Goal: Task Accomplishment & Management: Use online tool/utility

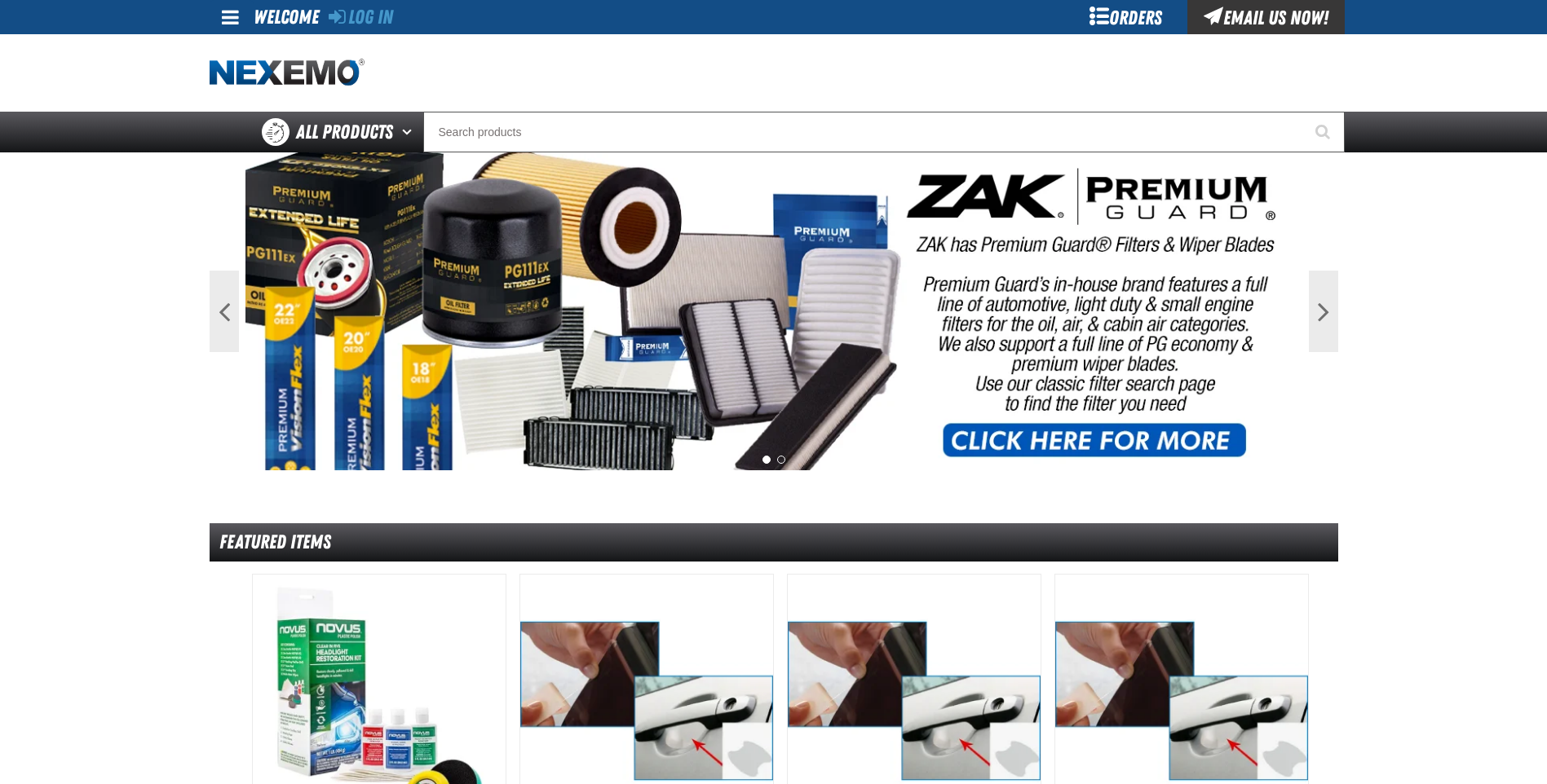
click at [1138, 23] on div "Orders" at bounding box center [1126, 17] width 122 height 34
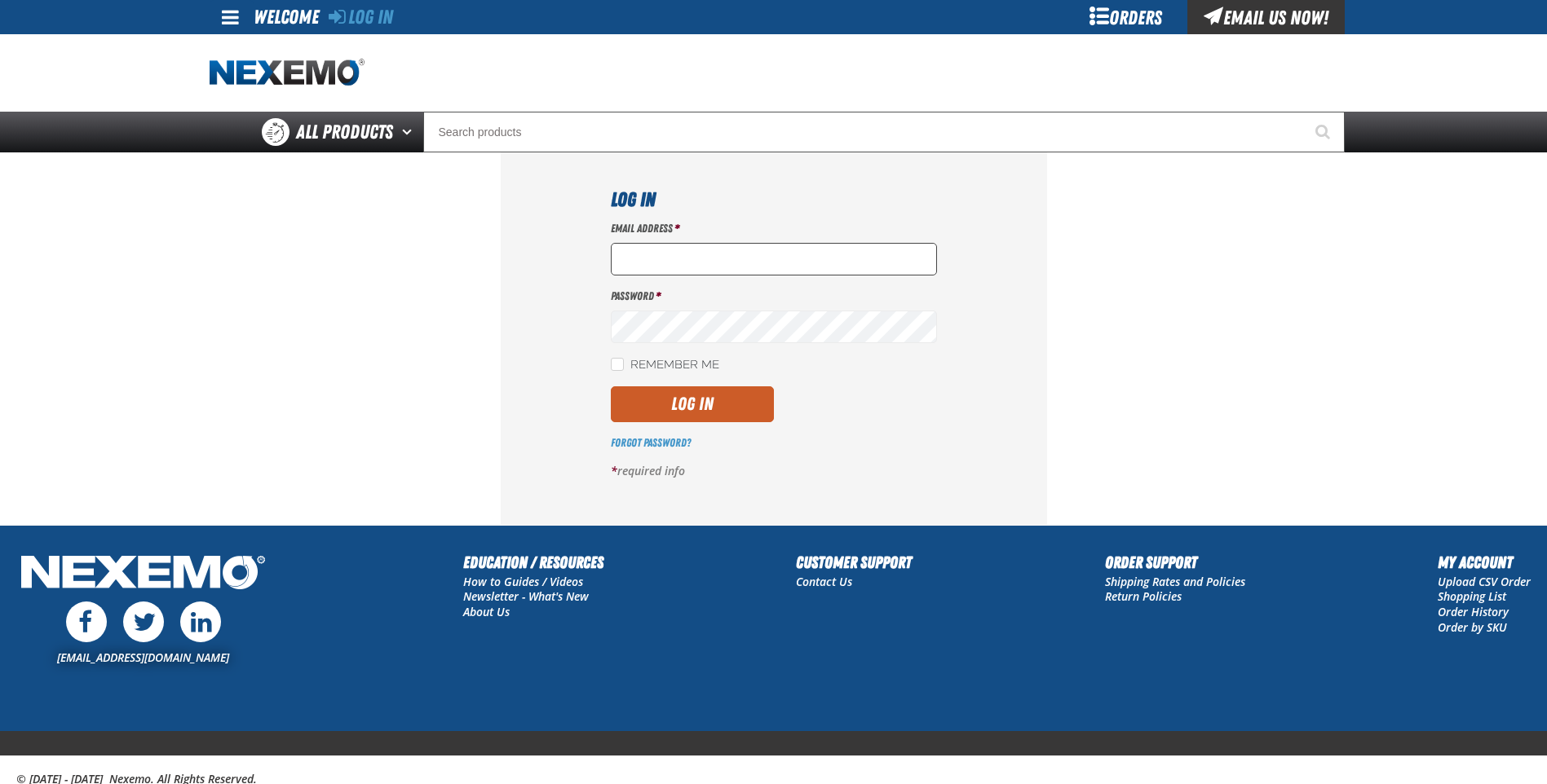
click at [702, 244] on input "Email Address *" at bounding box center [774, 259] width 326 height 33
type input "jarce@vtaig.com"
click at [703, 396] on button "Log In" at bounding box center [692, 404] width 163 height 36
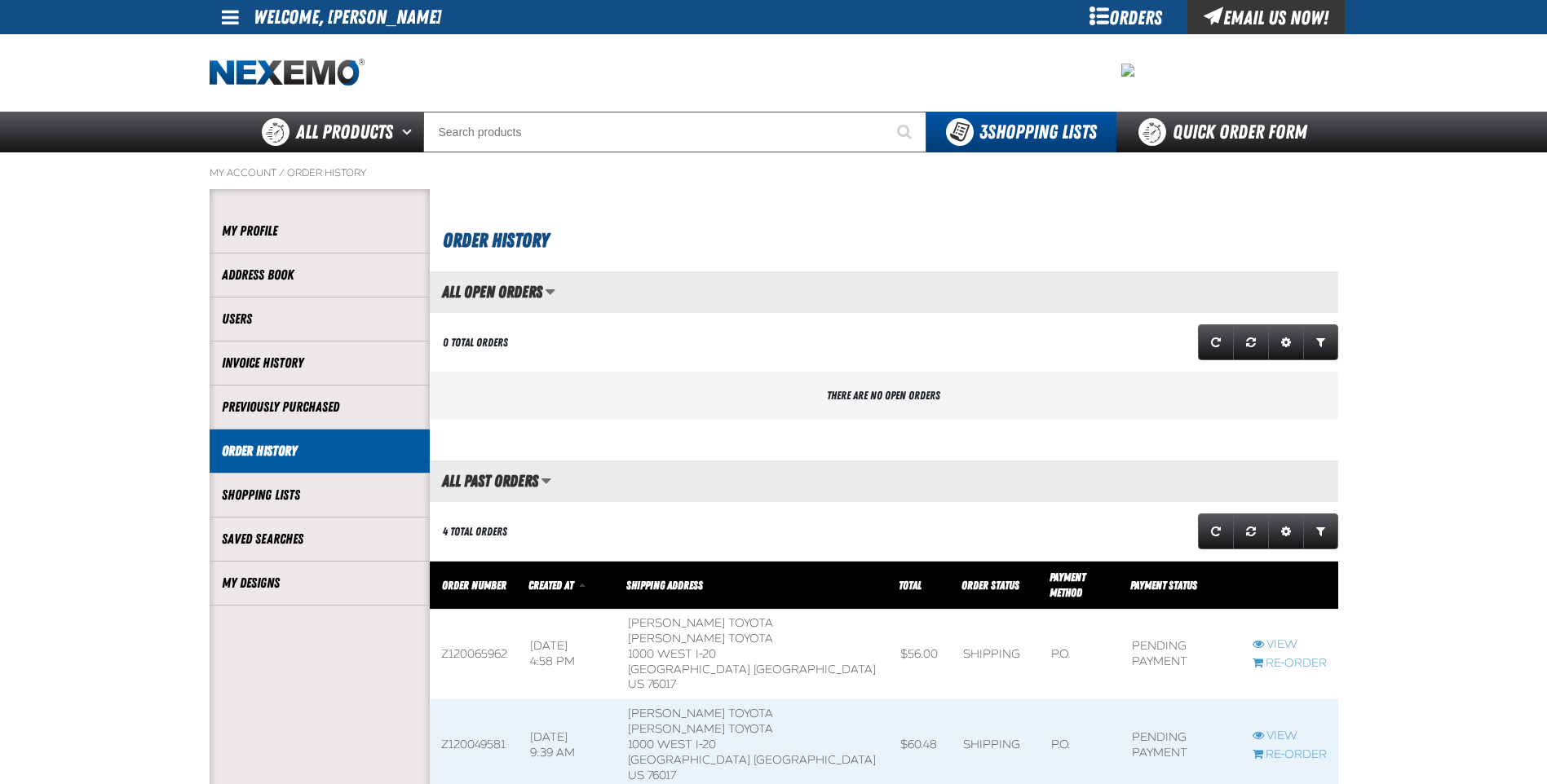
scroll to position [1, 1]
click at [1424, 503] on main "My Account / Order History Account My Profile Address Book" at bounding box center [774, 557] width 1547 height 810
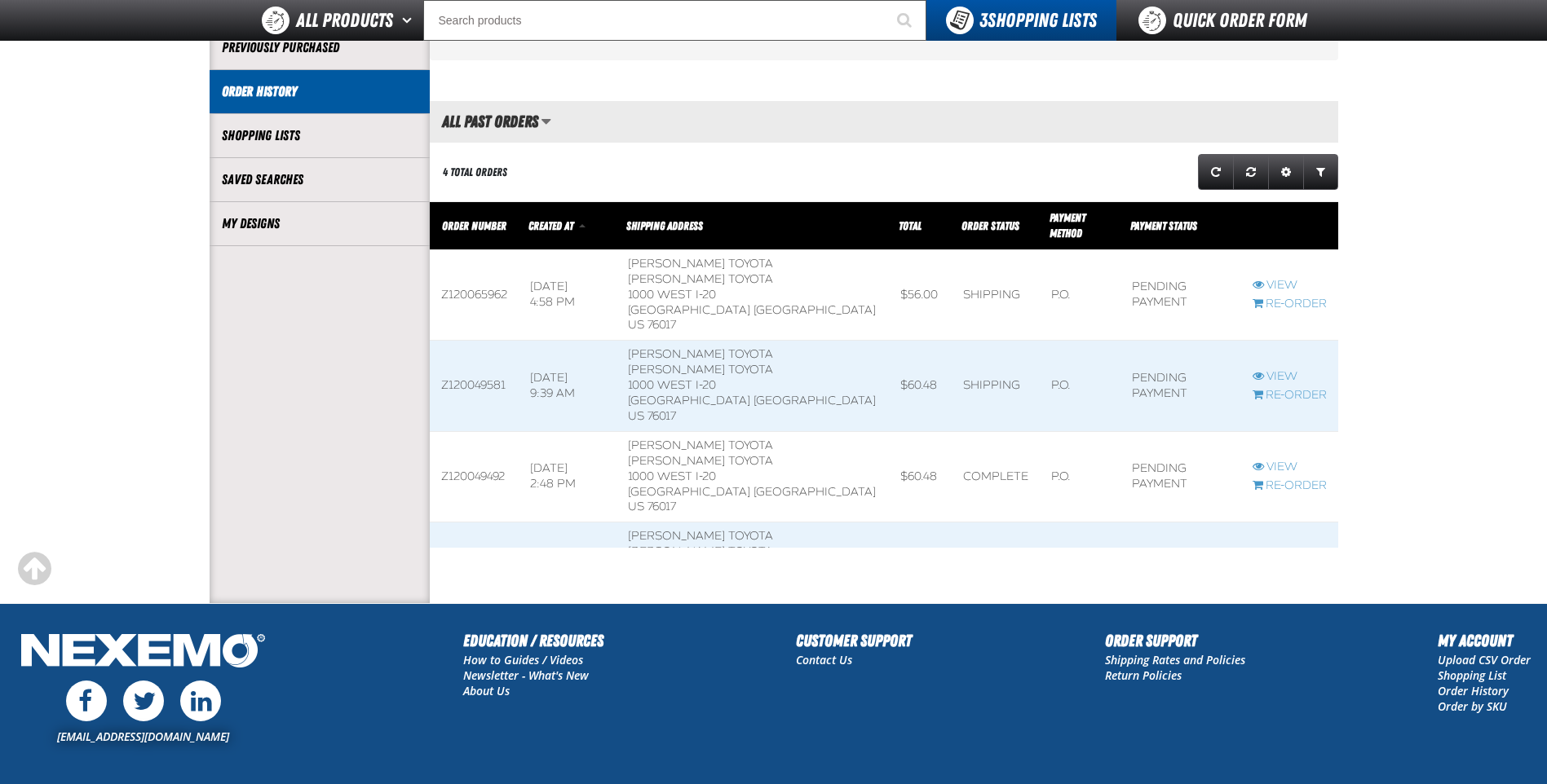
scroll to position [326, 0]
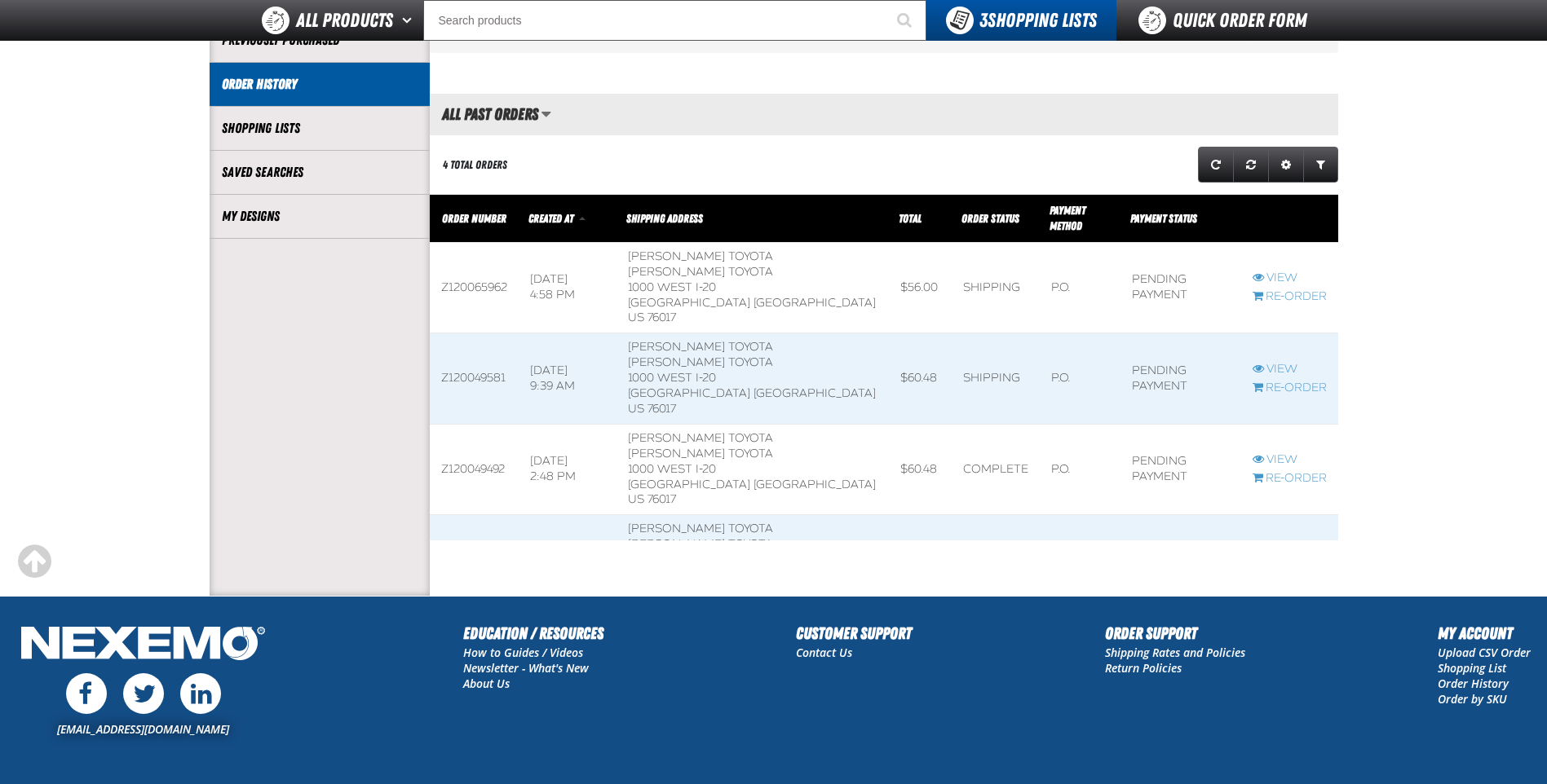
click at [889, 515] on span at bounding box center [920, 560] width 63 height 90
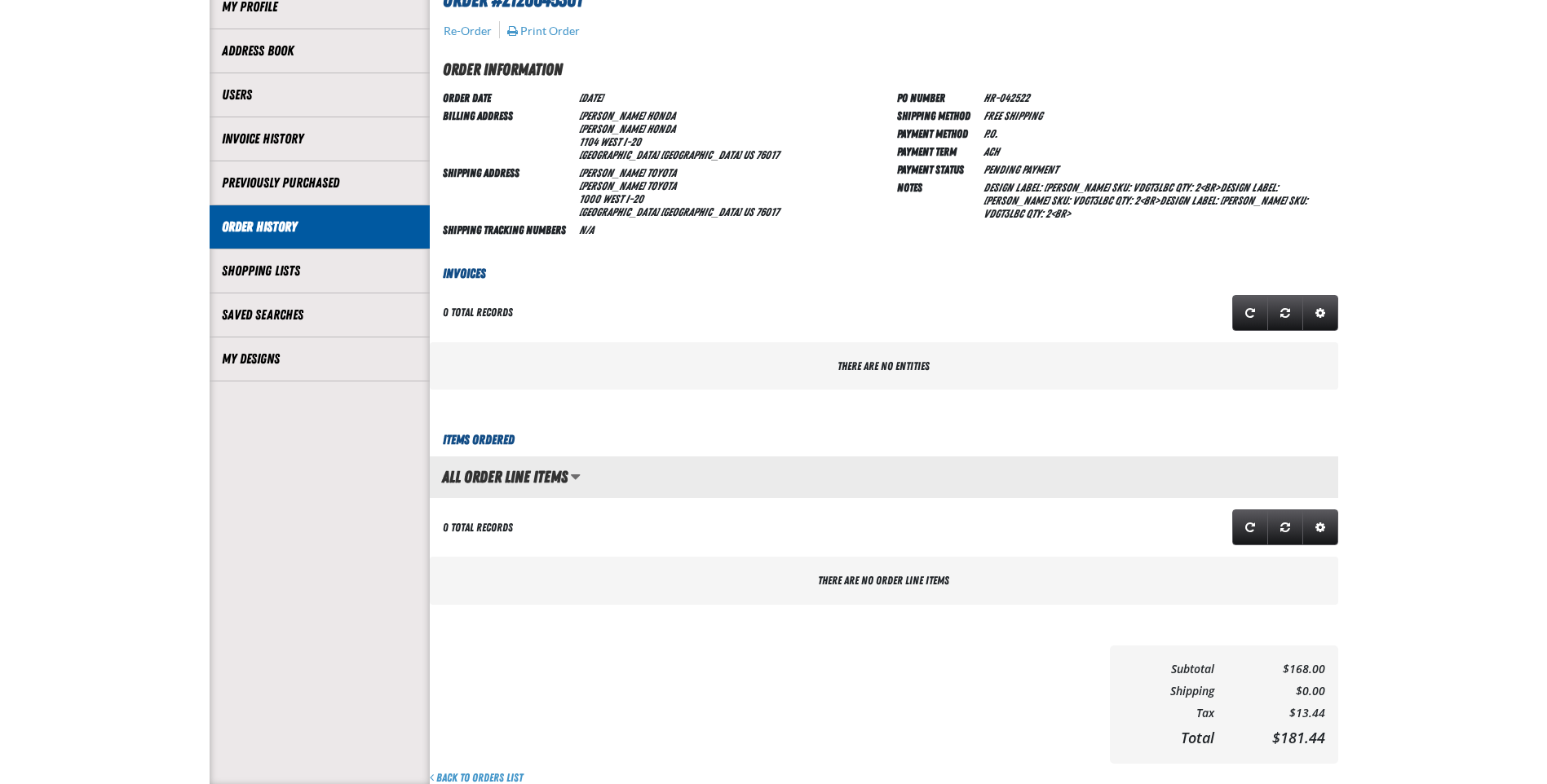
scroll to position [245, 0]
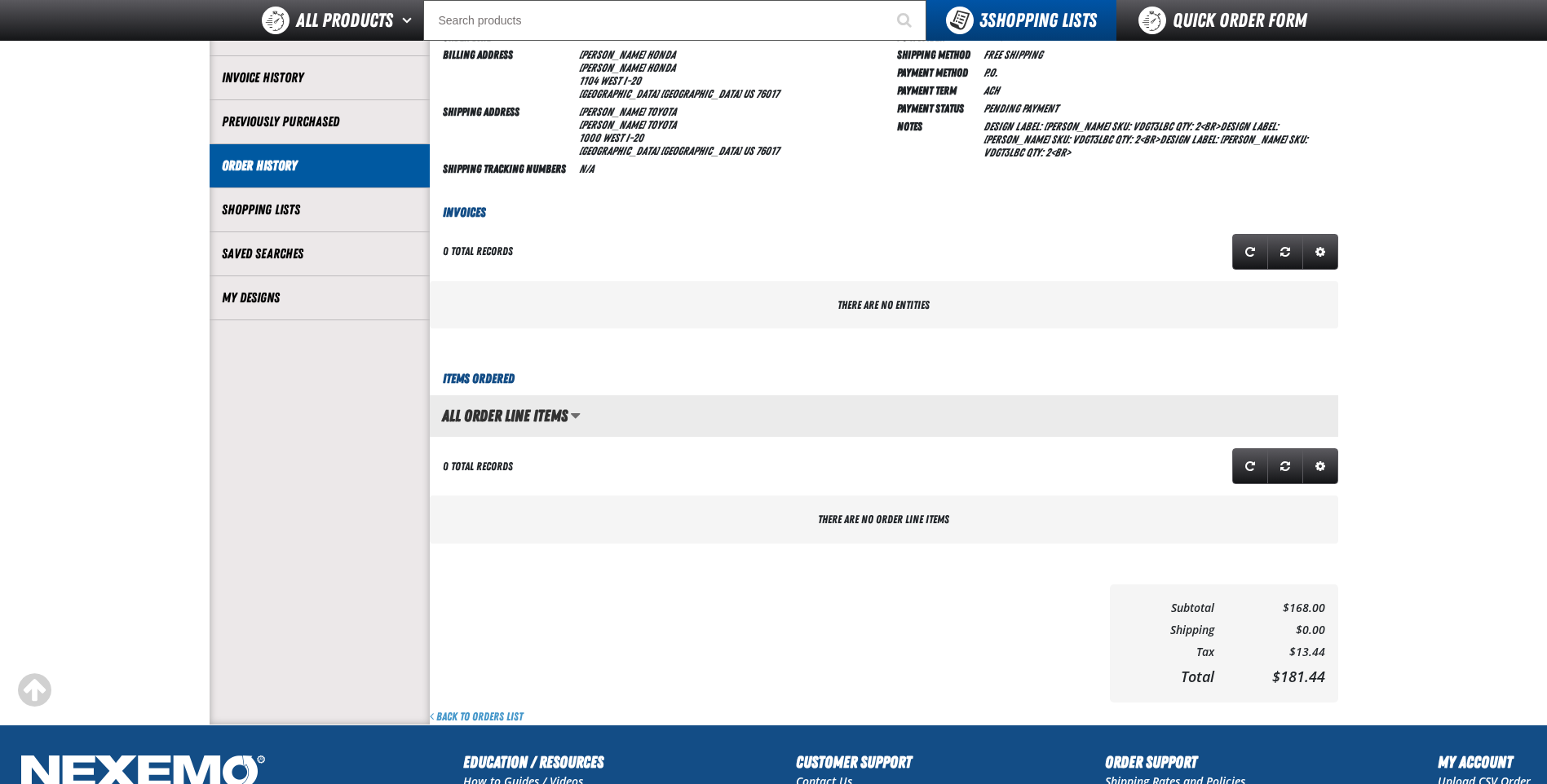
click at [500, 379] on h3 "Items Ordered" at bounding box center [883, 380] width 908 height 20
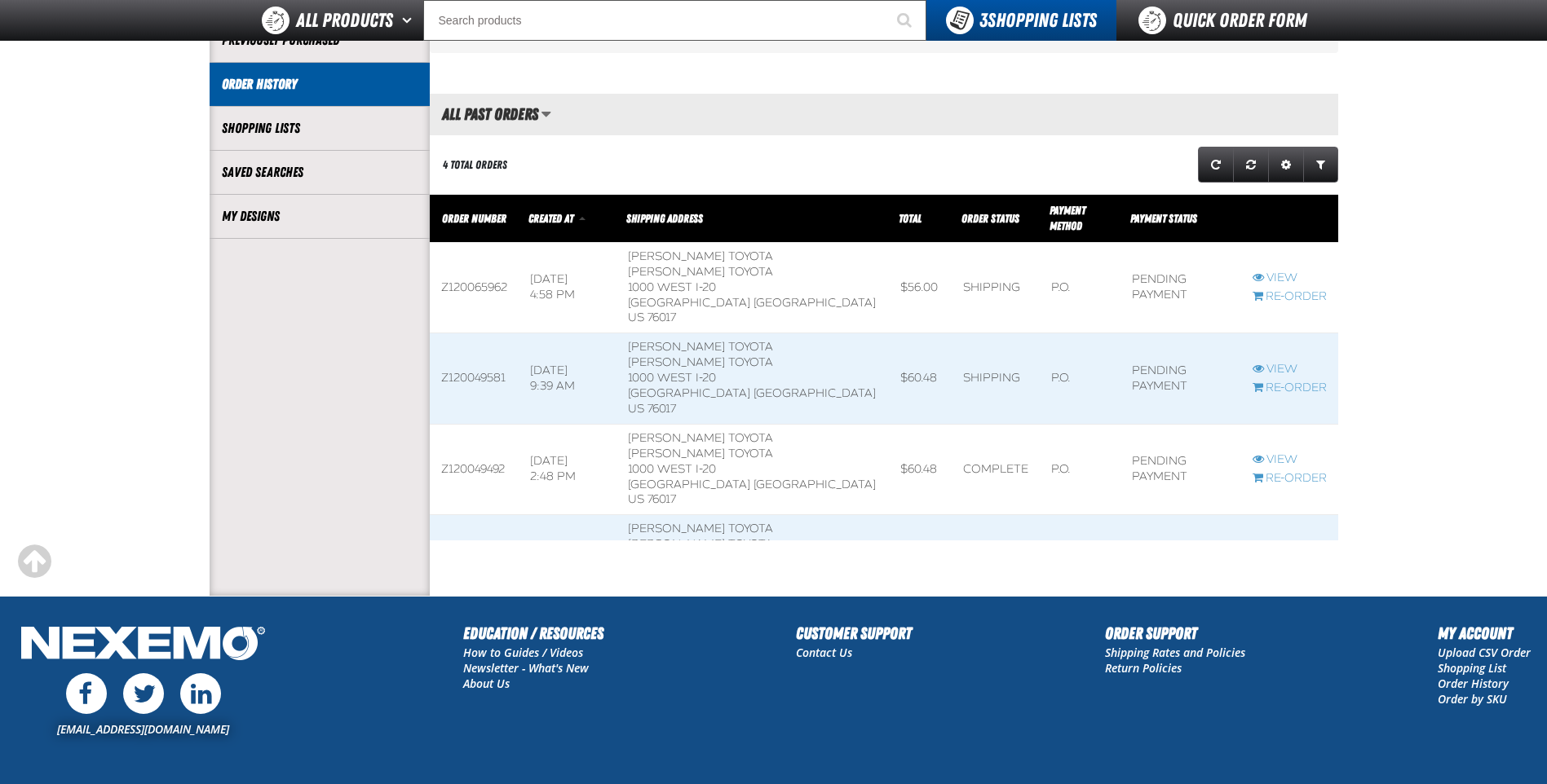
scroll to position [1, 1]
click at [1285, 452] on link "View" at bounding box center [1290, 460] width 74 height 16
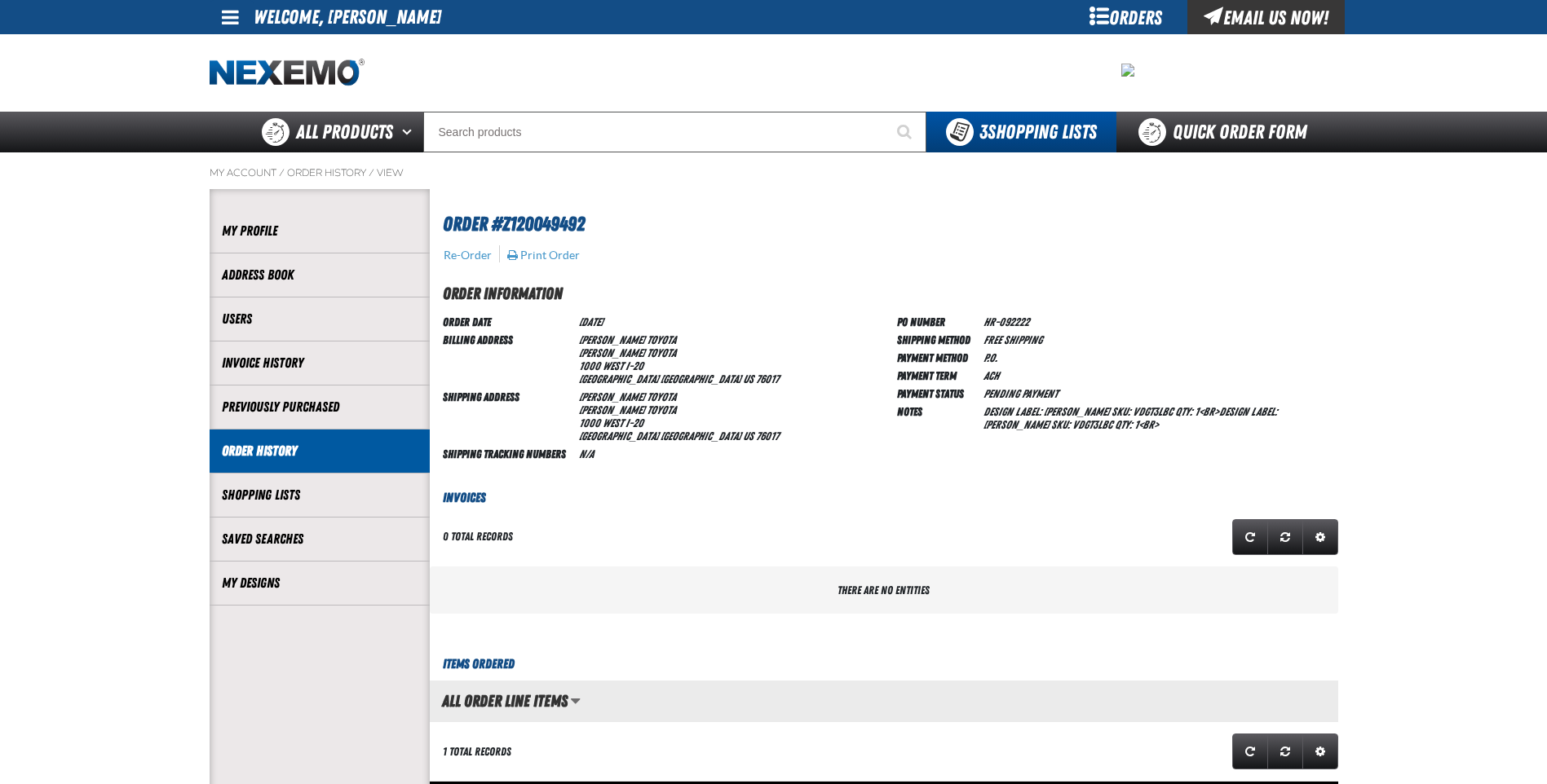
scroll to position [1, 1]
click at [574, 699] on span "Manage grid views. Current view is All Order Line Items" at bounding box center [575, 701] width 9 height 16
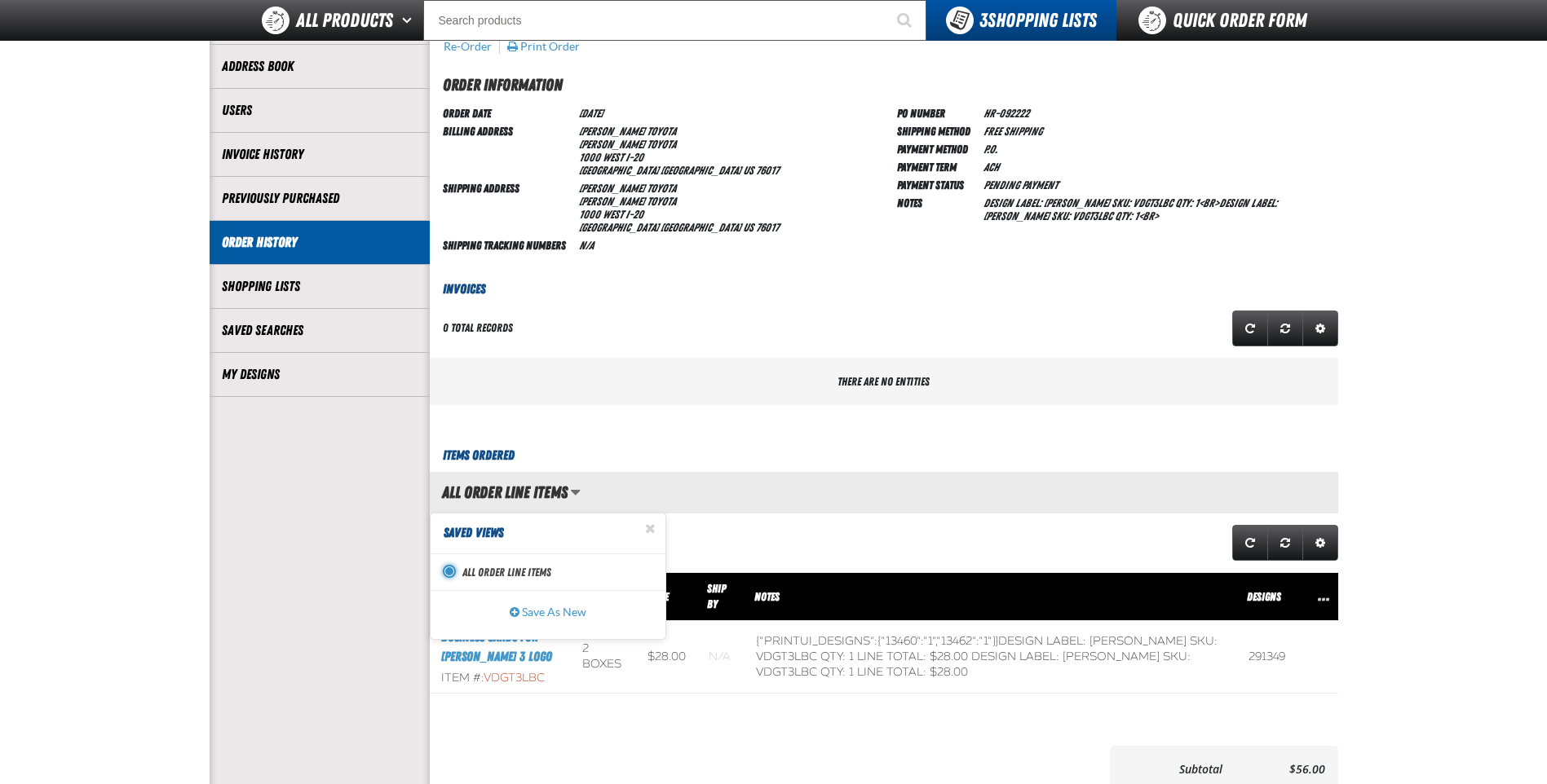
scroll to position [329, 0]
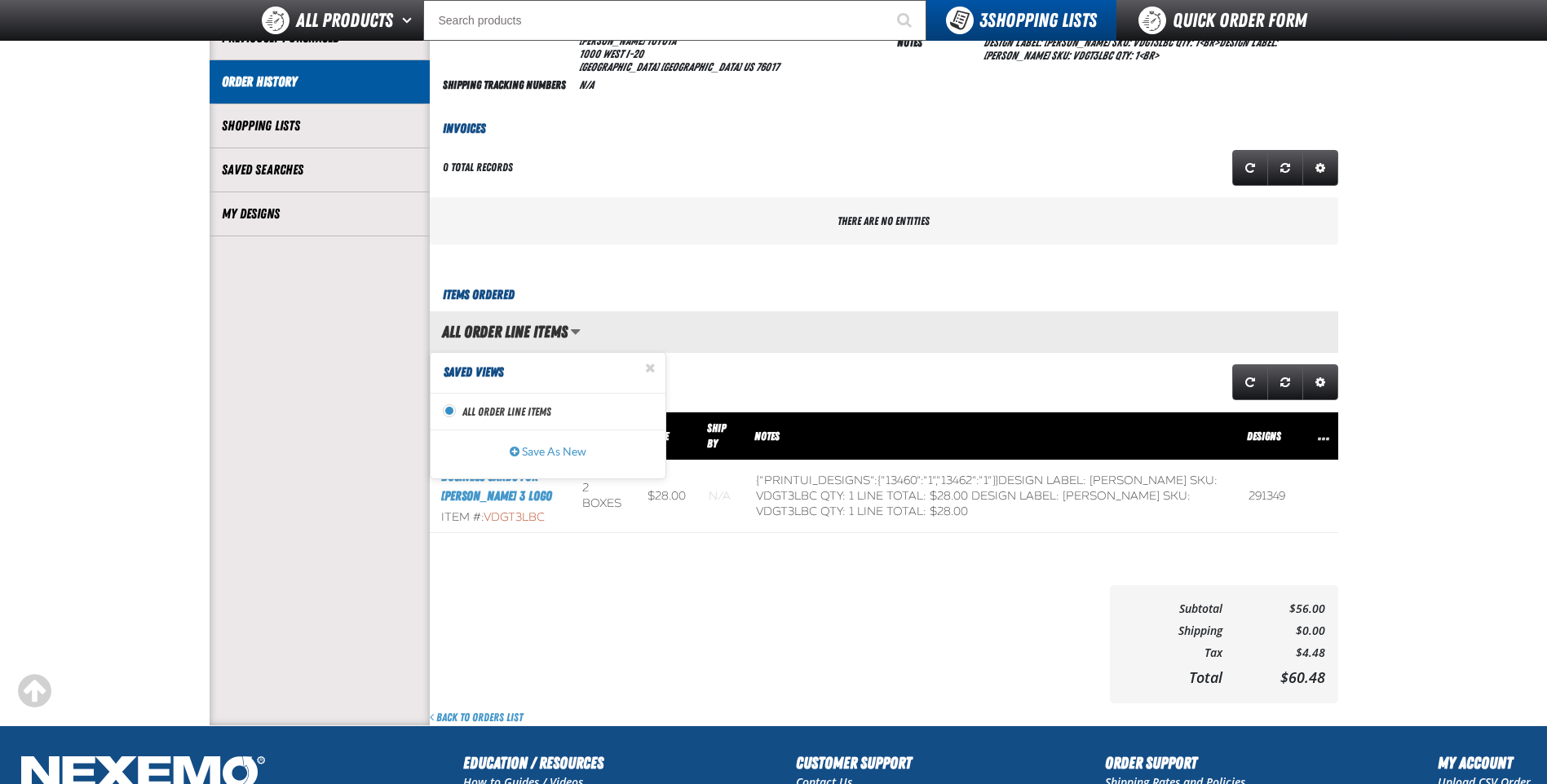
click at [709, 568] on section "Order #Z120049492 Re-Order Print Order Order Information Order Date 9/22/2022 B…" at bounding box center [883, 273] width 908 height 906
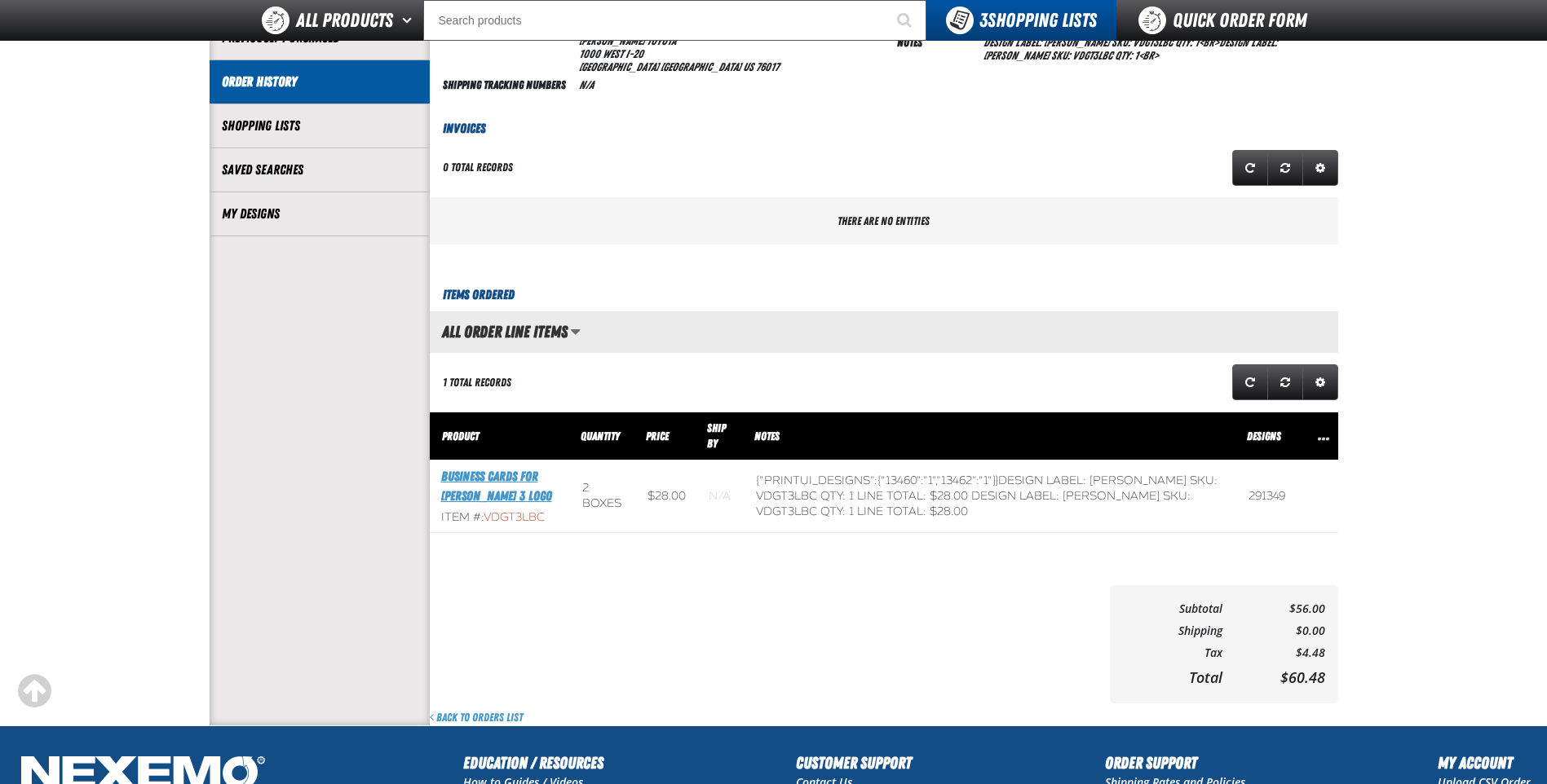
click at [500, 495] on link "Business Cards for Vandergriff 3 Logo" at bounding box center [497, 485] width 111 height 35
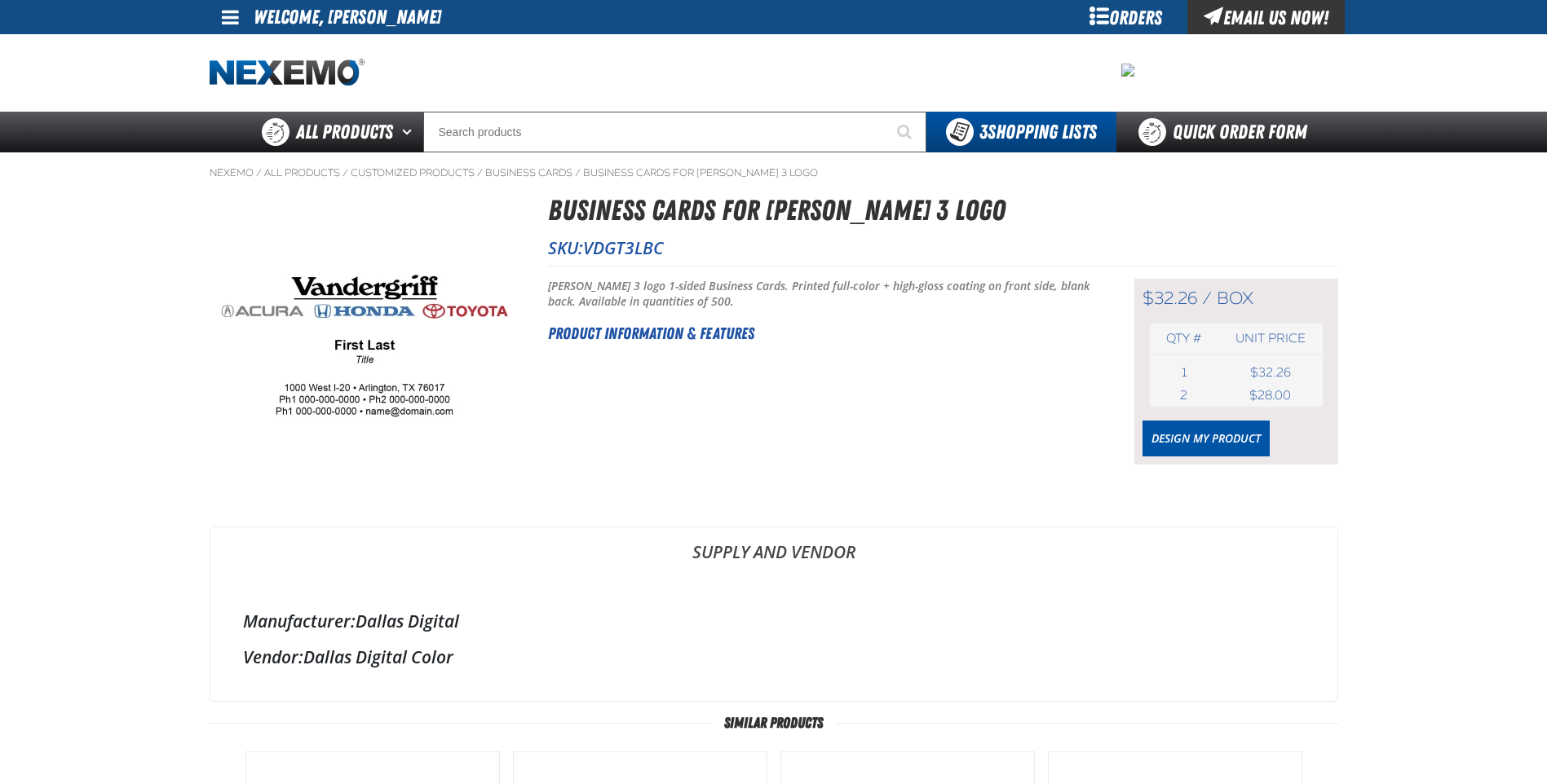
click at [1404, 404] on main "Nexemo / All Products / / / 1" at bounding box center [774, 675] width 1547 height 1046
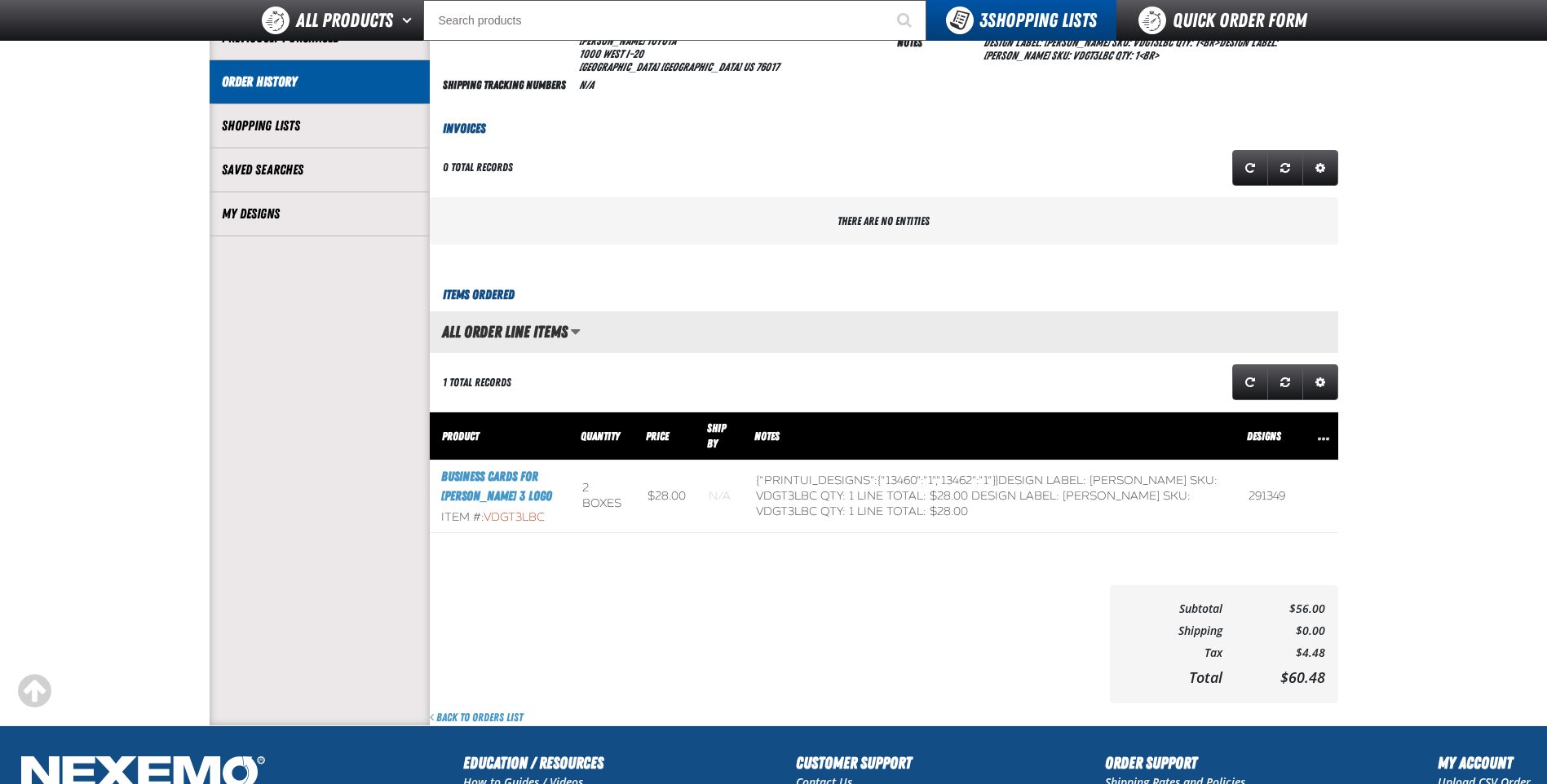
scroll to position [1, 1]
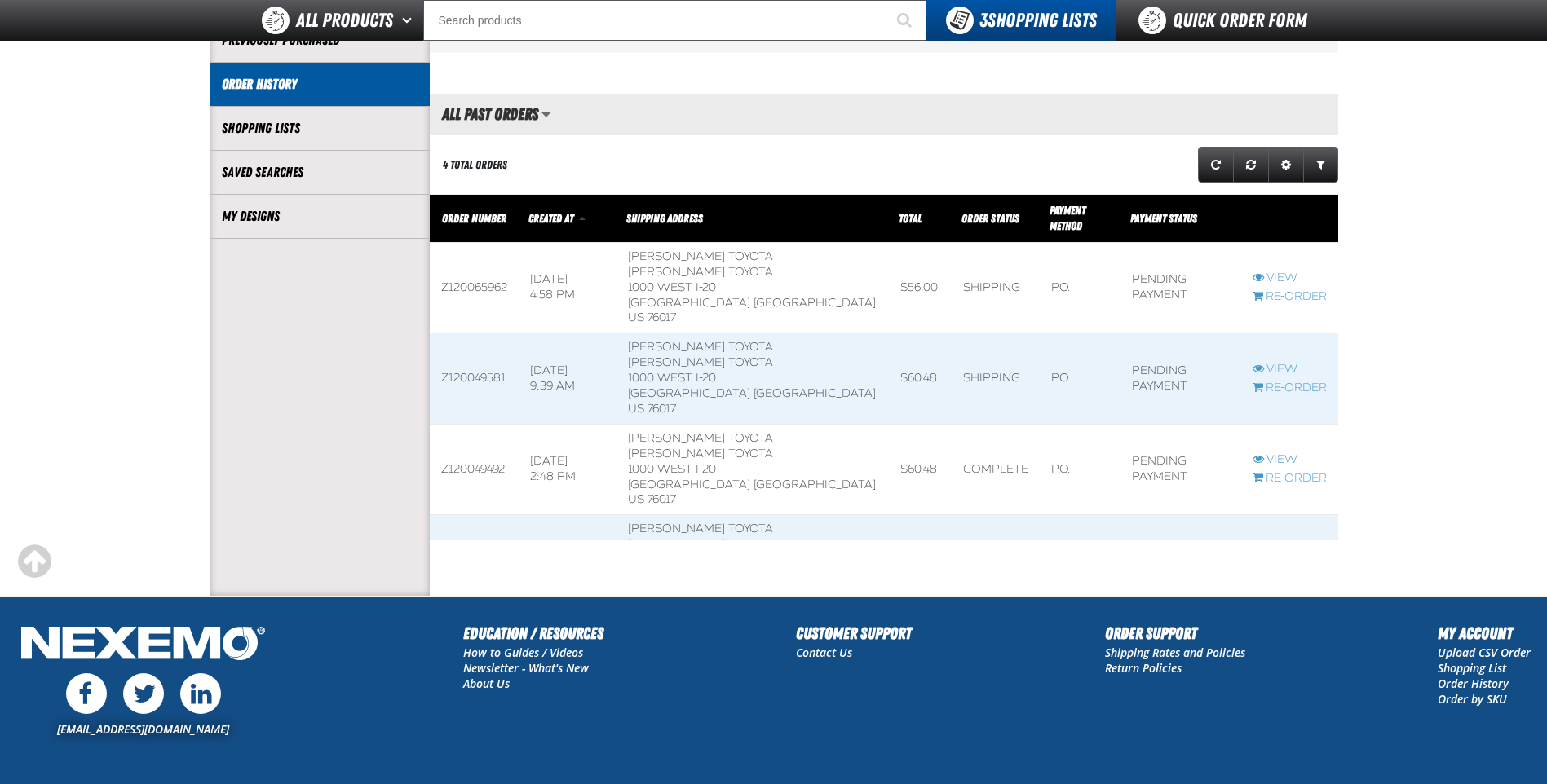
scroll to position [1, 1]
click at [1280, 271] on link "View" at bounding box center [1290, 279] width 74 height 16
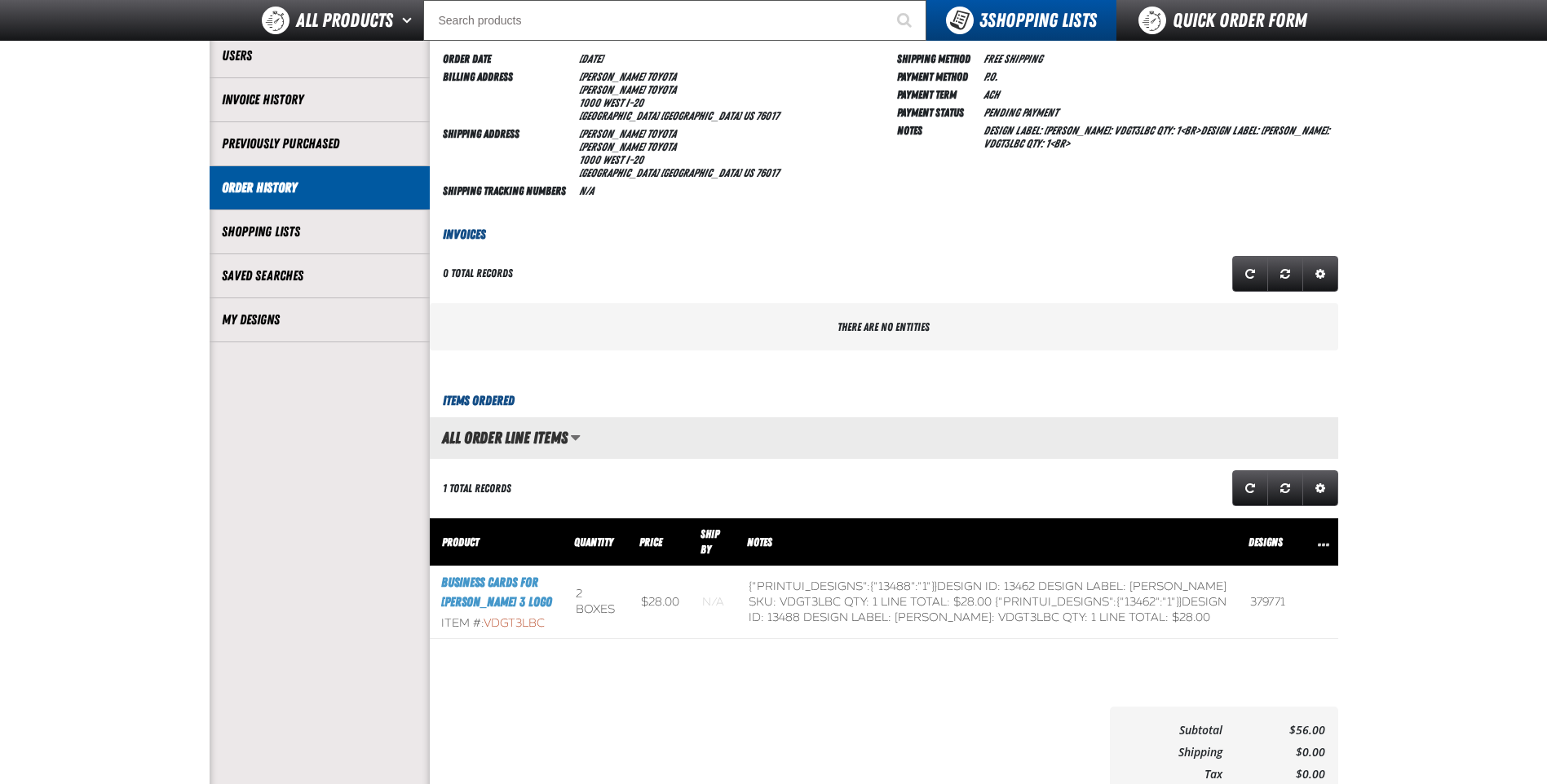
scroll to position [489, 0]
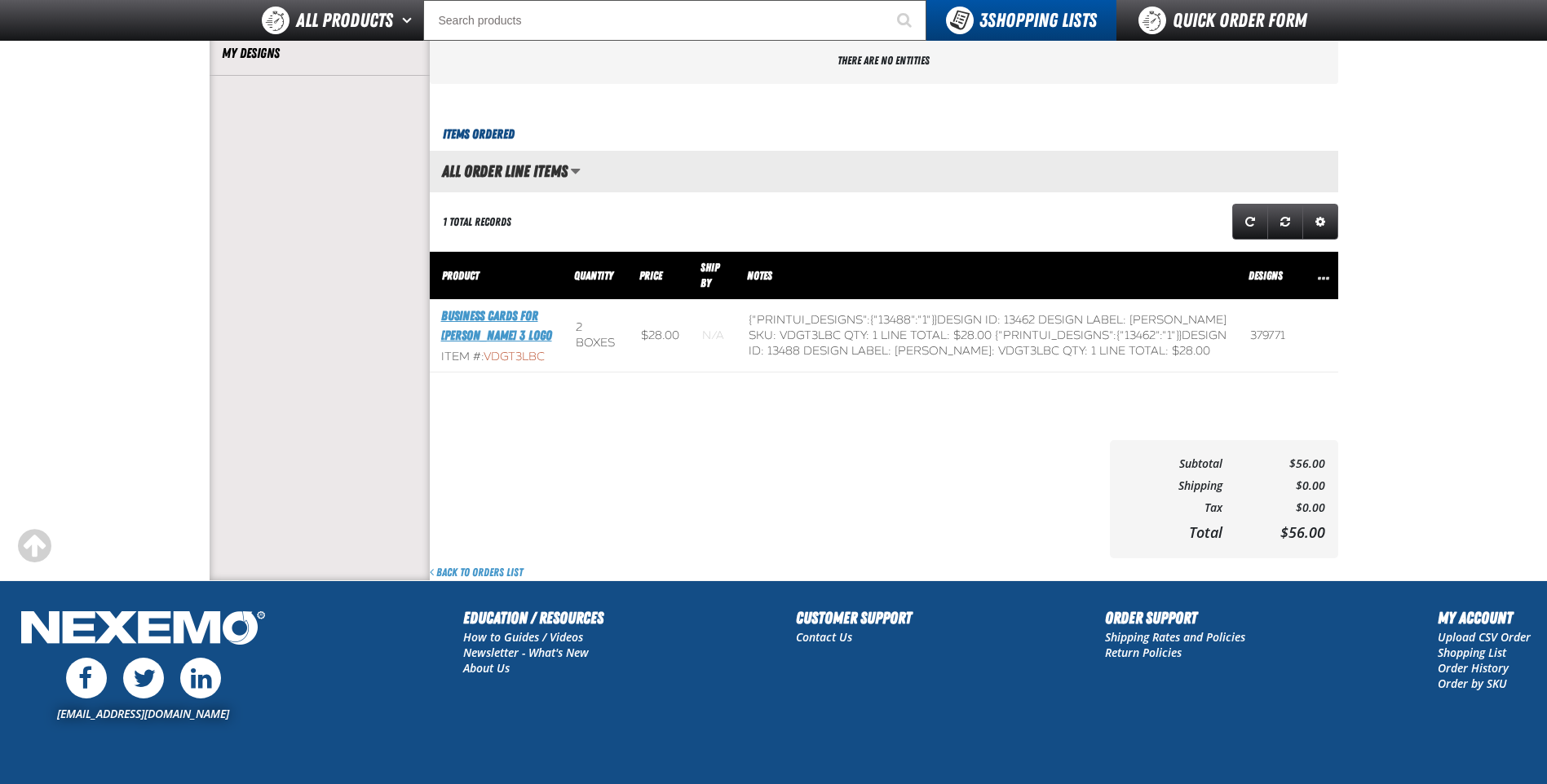
click at [508, 331] on link "Business Cards for [PERSON_NAME] 3 Logo" at bounding box center [497, 326] width 111 height 35
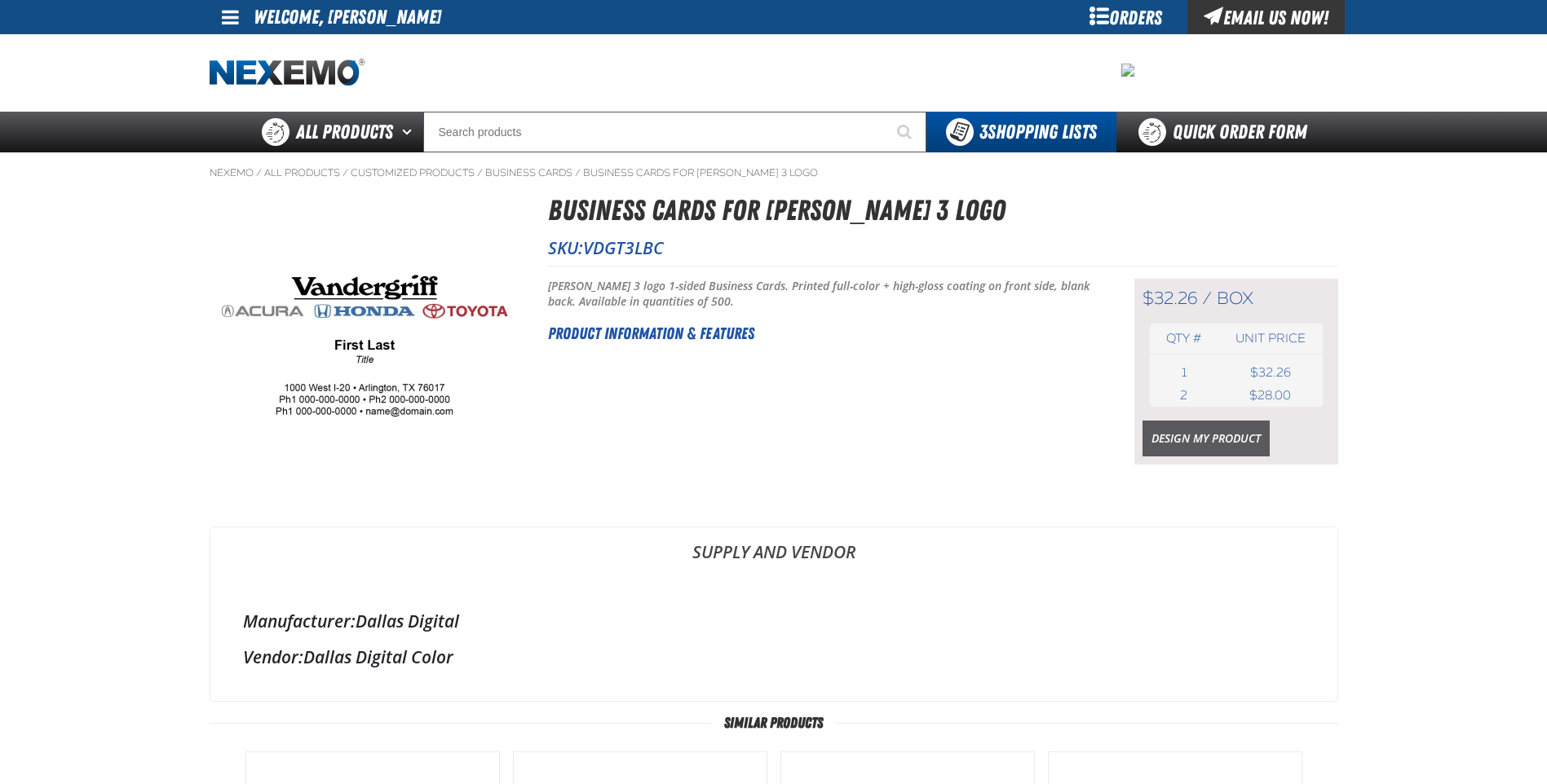
click at [1224, 437] on link "Design My Product" at bounding box center [1206, 438] width 127 height 36
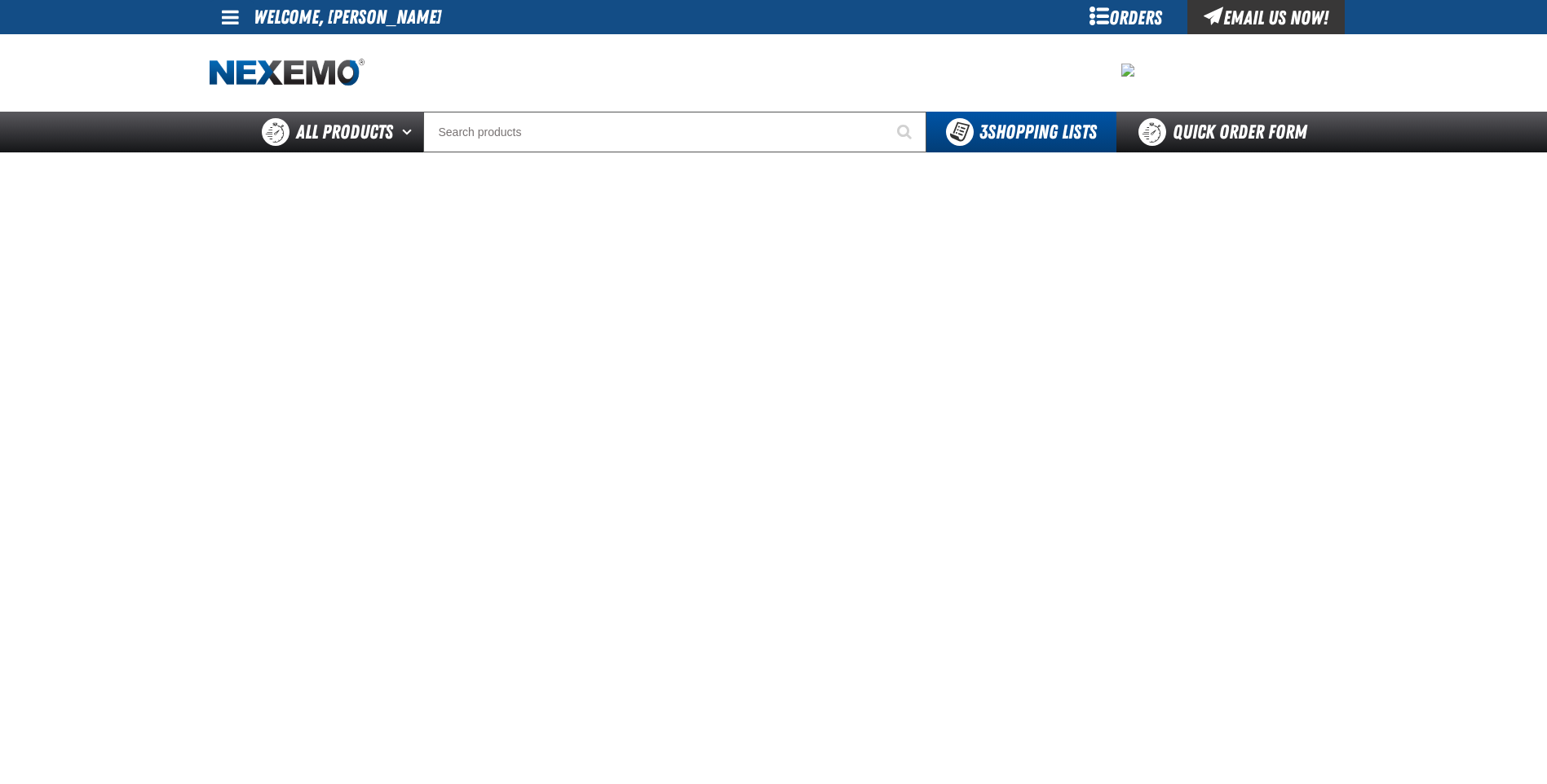
click at [1362, 324] on main at bounding box center [774, 544] width 1547 height 784
click at [1381, 389] on main at bounding box center [774, 544] width 1547 height 784
click at [1339, 438] on div at bounding box center [774, 544] width 1142 height 784
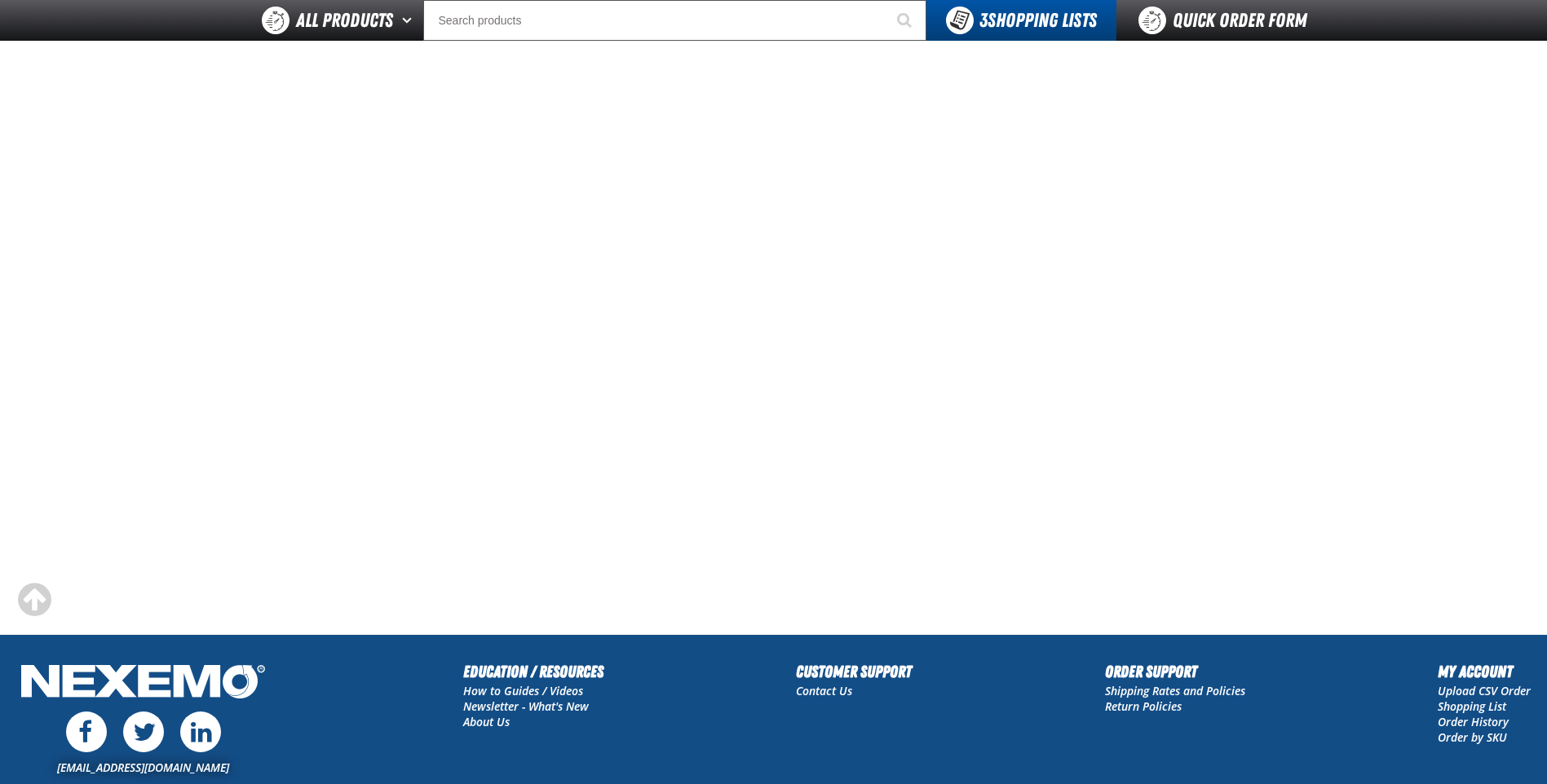
scroll to position [163, 0]
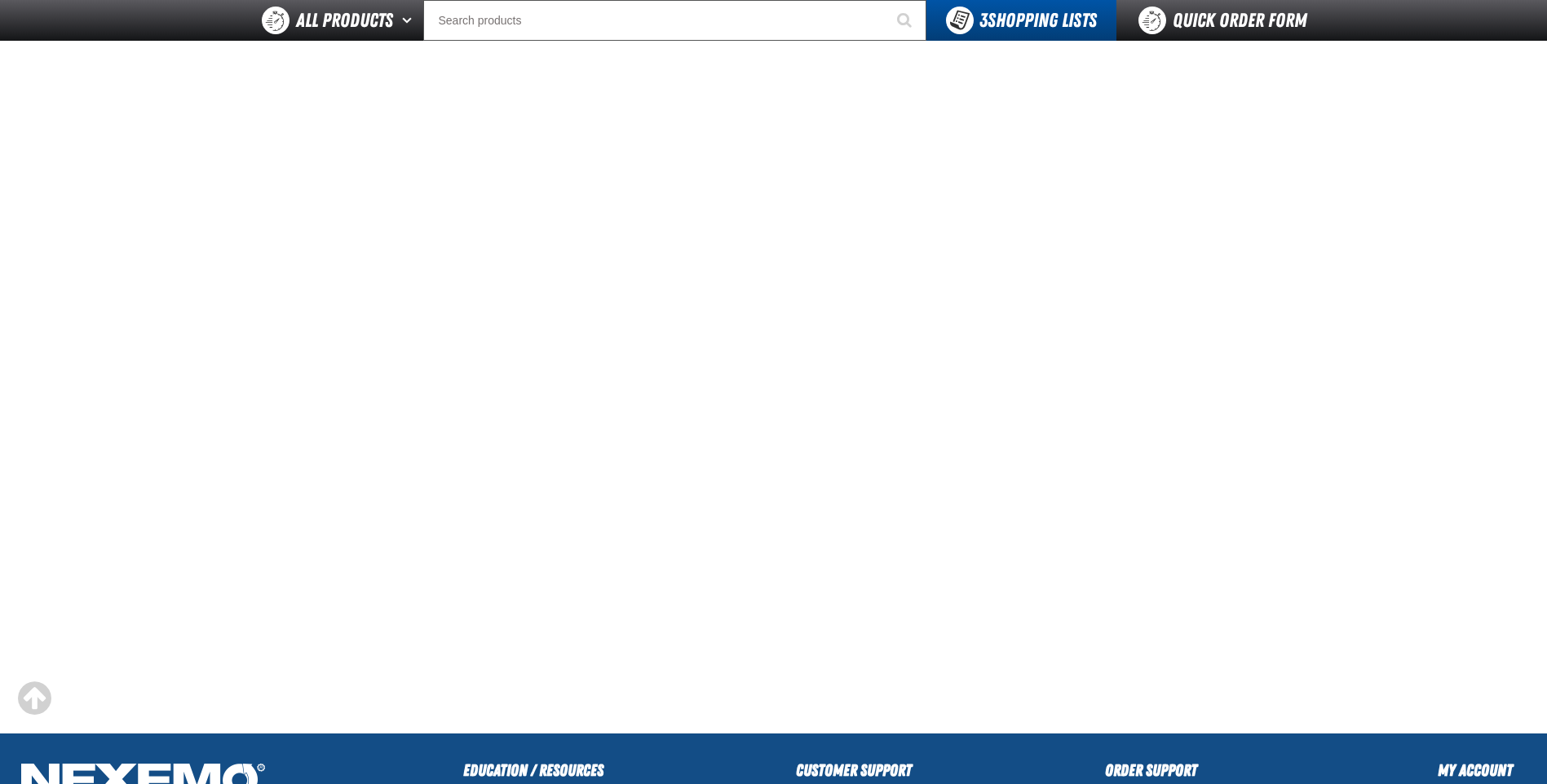
click at [1362, 380] on main at bounding box center [774, 341] width 1547 height 784
